Goal: Find specific page/section: Find specific page/section

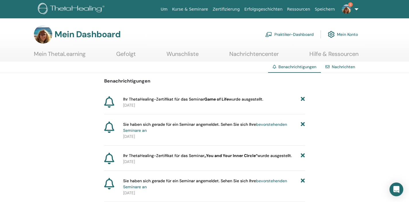
click at [289, 35] on font "Praktiker-Dashboard" at bounding box center [294, 34] width 39 height 5
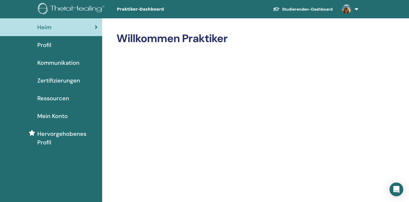
click at [306, 9] on font "Studierenden-Dashboard" at bounding box center [307, 9] width 51 height 5
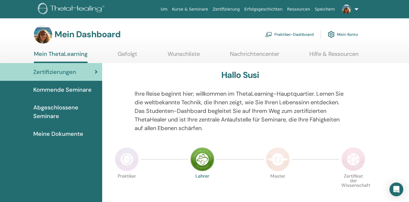
click at [208, 9] on font "Kurse & Seminare" at bounding box center [190, 9] width 36 height 5
